Goal: Go to known website: Go to known website

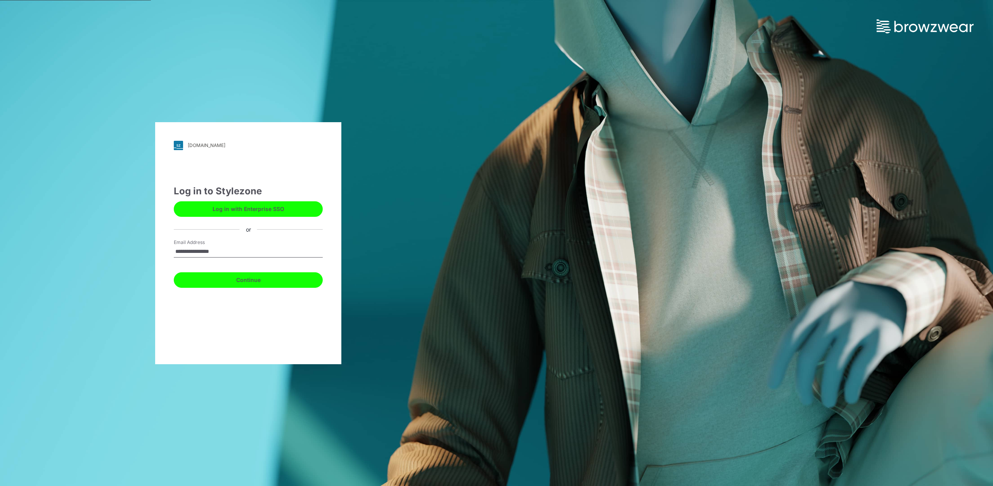
click at [259, 283] on button "Continue" at bounding box center [248, 280] width 149 height 16
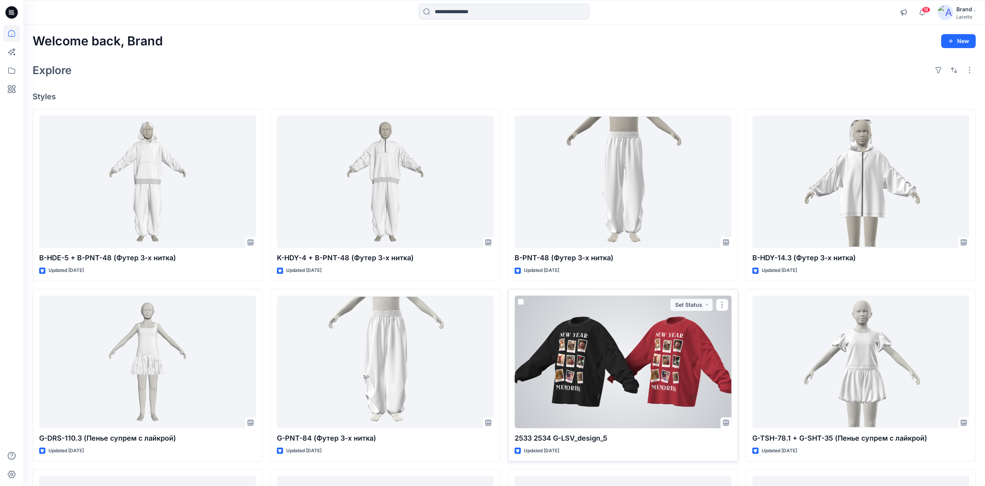
click at [644, 356] on div at bounding box center [623, 362] width 217 height 133
